Goal: Navigation & Orientation: Find specific page/section

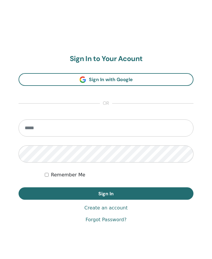
scroll to position [296, 0]
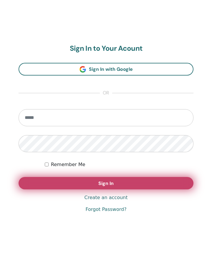
type input "**********"
click at [102, 184] on span "Sign In" at bounding box center [105, 183] width 15 height 6
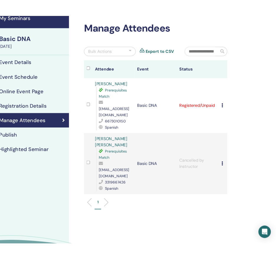
scroll to position [0, 39]
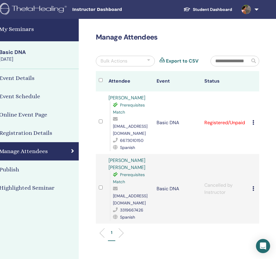
click at [212, 9] on span at bounding box center [246, 9] width 14 height 5
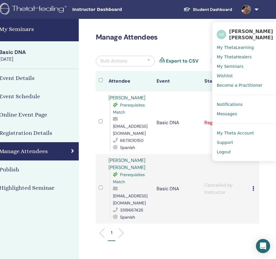
click at [212, 48] on span "My ThetaLearning" at bounding box center [234, 47] width 37 height 5
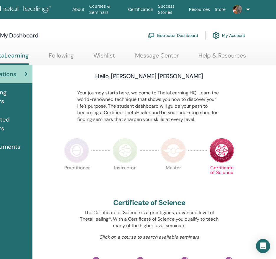
scroll to position [0, 78]
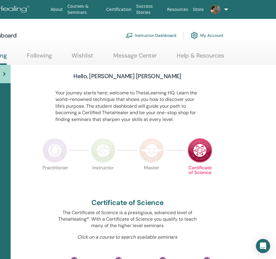
click at [164, 33] on link "Instructor Dashboard" at bounding box center [150, 35] width 51 height 13
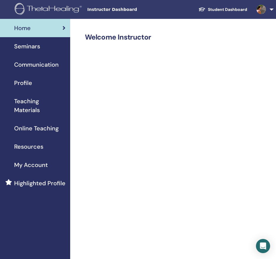
scroll to position [0, 26]
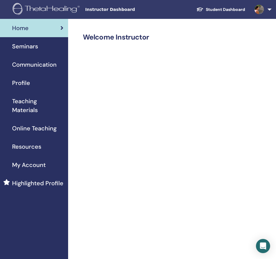
click at [39, 47] on div "Seminars" at bounding box center [21, 46] width 85 height 9
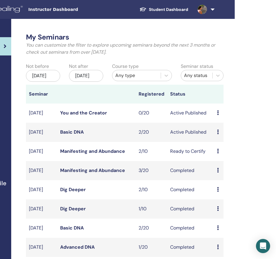
scroll to position [0, 84]
